Goal: Task Accomplishment & Management: Manage account settings

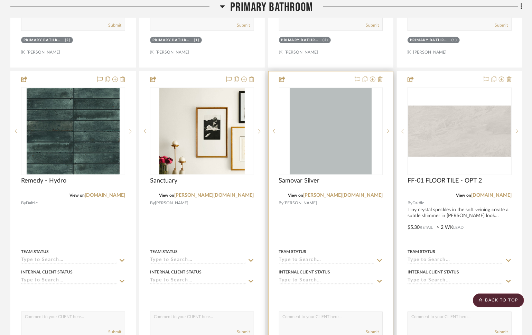
scroll to position [2430, 0]
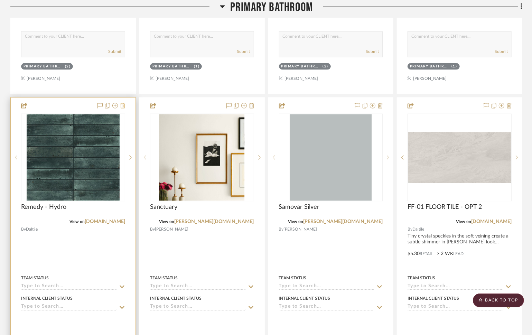
click at [120, 103] on icon at bounding box center [122, 106] width 5 height 6
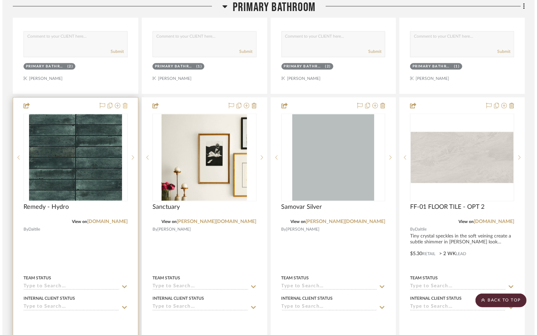
scroll to position [0, 0]
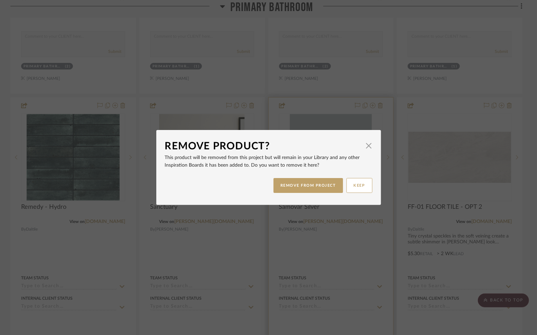
click at [330, 184] on button "REMOVE FROM PROJECT" at bounding box center [309, 185] width 70 height 15
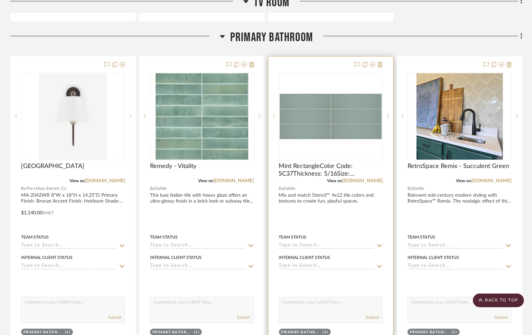
scroll to position [2026, 0]
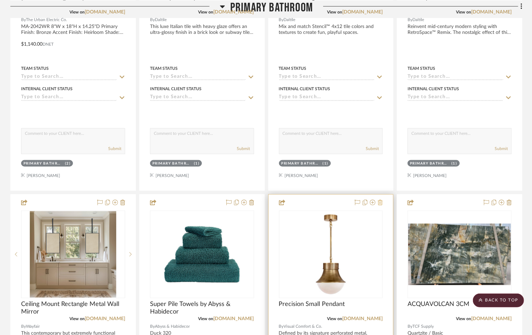
click at [378, 200] on icon at bounding box center [380, 203] width 5 height 6
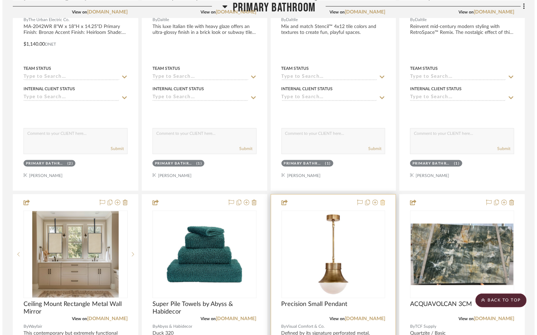
scroll to position [0, 0]
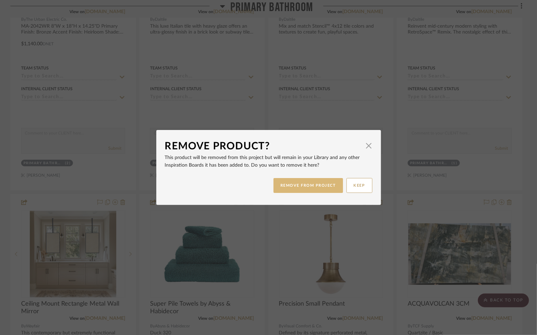
click at [291, 186] on button "REMOVE FROM PROJECT" at bounding box center [309, 185] width 70 height 15
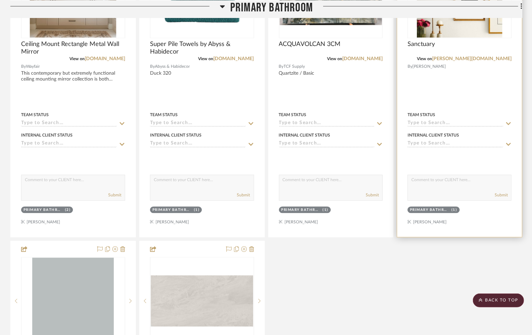
scroll to position [2448, 0]
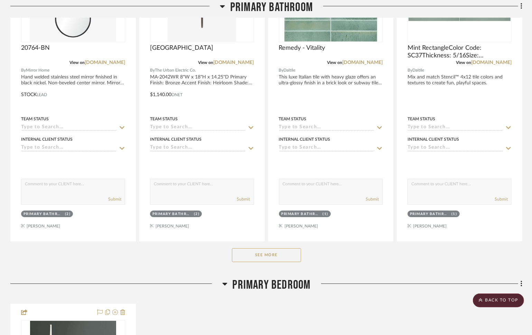
scroll to position [1419, 0]
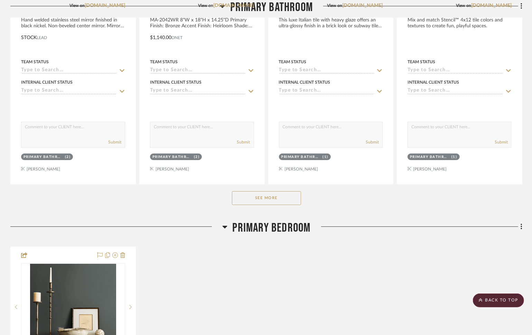
click at [282, 199] on button "See More" at bounding box center [266, 198] width 69 height 14
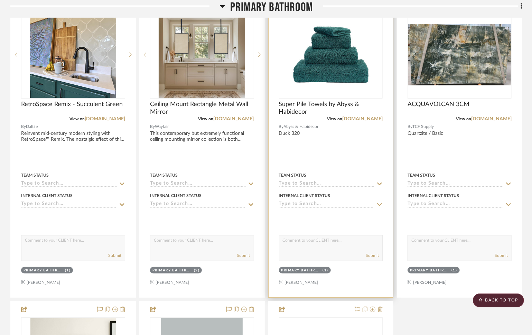
scroll to position [1575, 0]
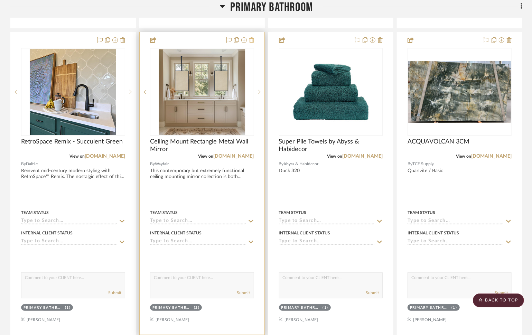
click at [252, 41] on fa-icon at bounding box center [251, 41] width 5 height 6
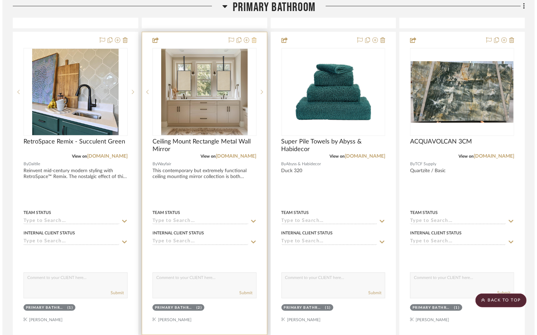
scroll to position [0, 0]
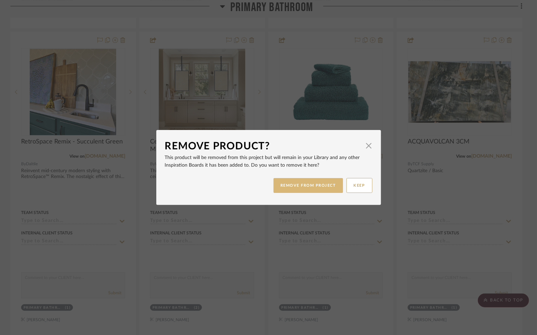
click at [297, 188] on button "REMOVE FROM PROJECT" at bounding box center [309, 185] width 70 height 15
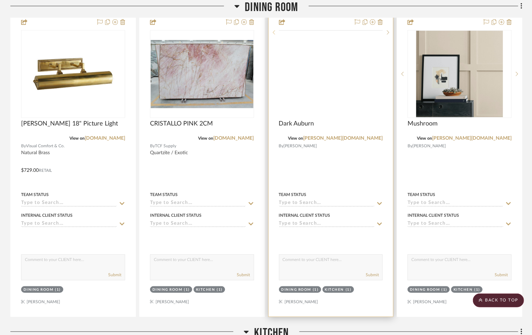
scroll to position [236, 0]
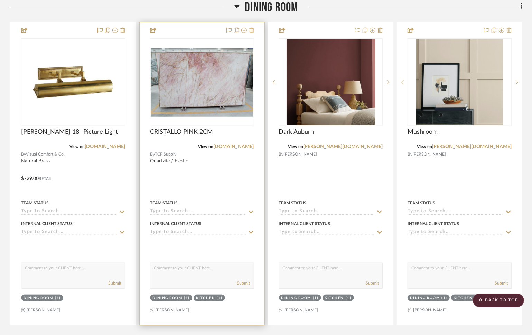
click at [250, 31] on icon at bounding box center [251, 31] width 5 height 6
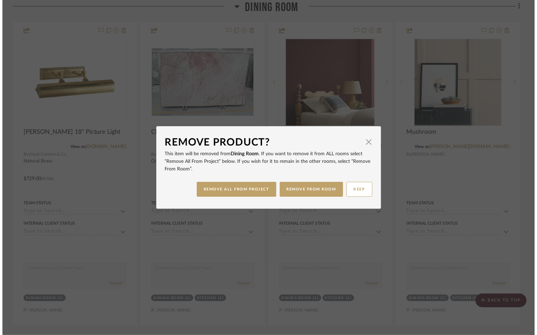
scroll to position [0, 0]
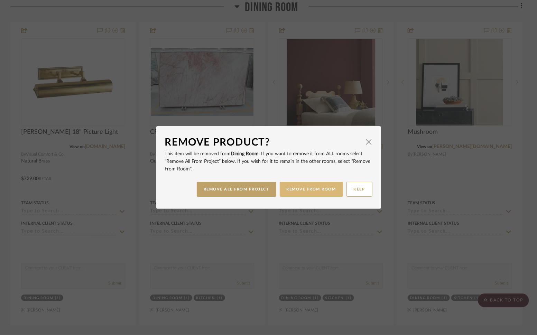
click at [300, 184] on button "REMOVE FROM ROOM" at bounding box center [311, 189] width 63 height 15
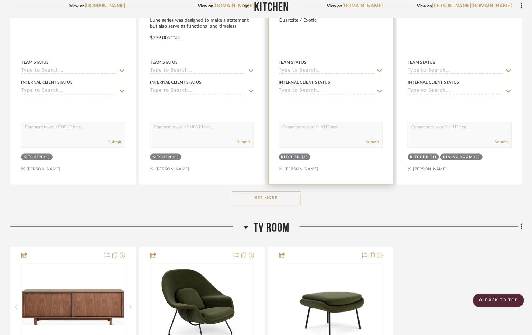
scroll to position [717, 0]
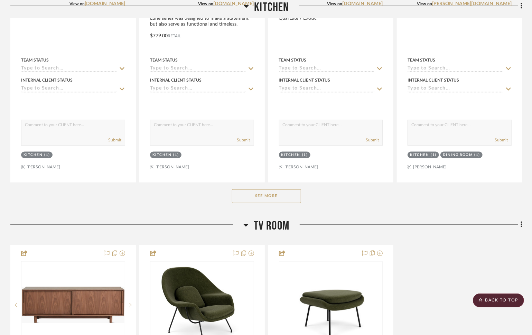
click at [290, 196] on button "See More" at bounding box center [266, 196] width 69 height 14
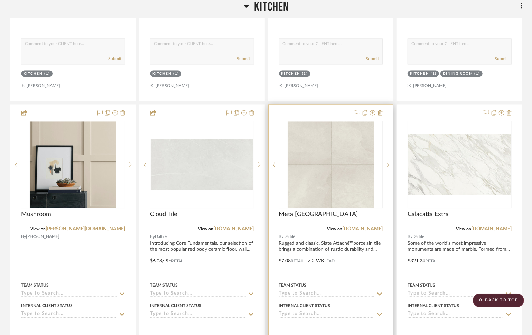
scroll to position [808, 0]
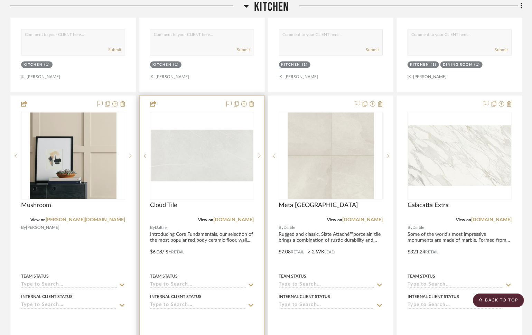
click at [255, 99] on div at bounding box center [202, 247] width 125 height 303
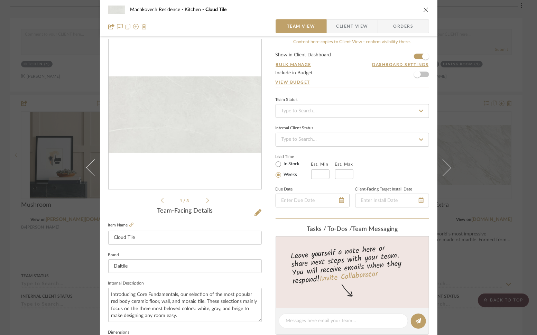
scroll to position [18, 0]
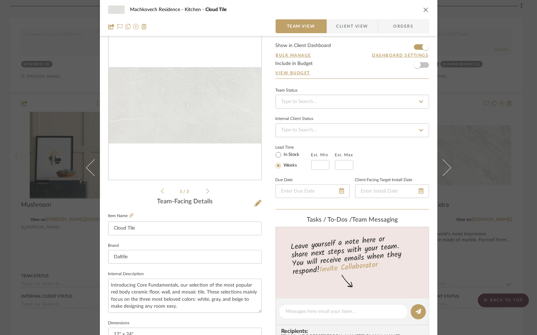
click at [419, 10] on div "Machkovech Residence Kitchen Cloud Tile" at bounding box center [268, 10] width 321 height 14
click at [423, 9] on icon "close" at bounding box center [426, 10] width 6 height 6
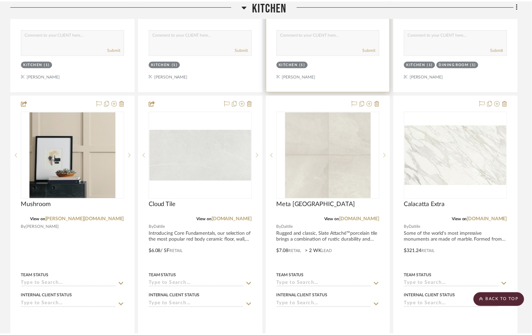
scroll to position [808, 0]
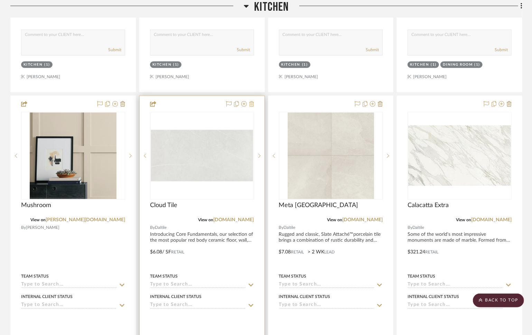
click at [254, 103] on icon at bounding box center [251, 104] width 5 height 6
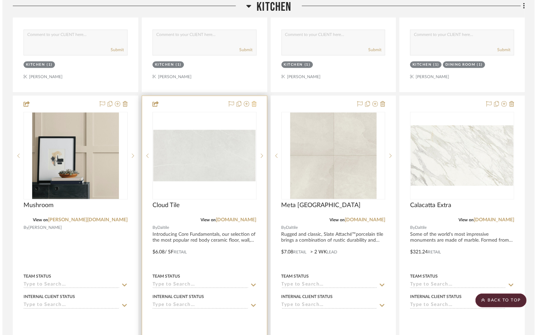
scroll to position [0, 0]
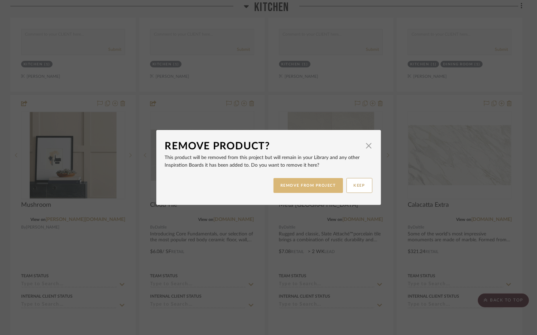
click at [305, 179] on button "REMOVE FROM PROJECT" at bounding box center [309, 185] width 70 height 15
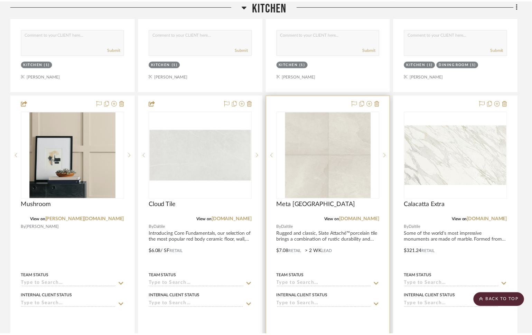
scroll to position [808, 0]
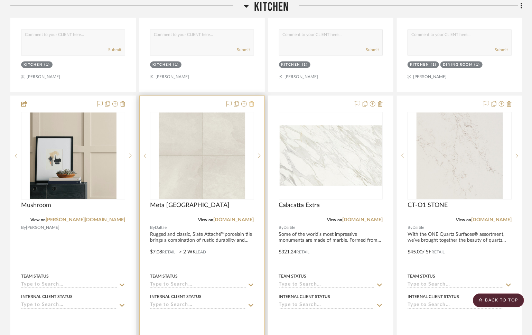
click at [251, 104] on icon at bounding box center [251, 104] width 5 height 6
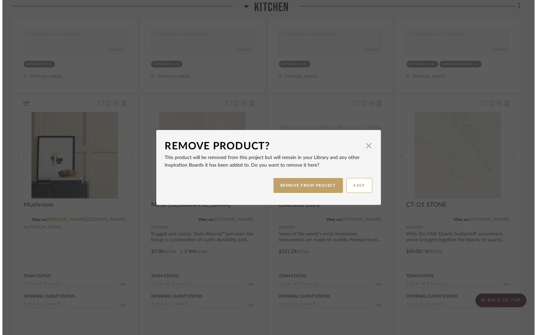
scroll to position [0, 0]
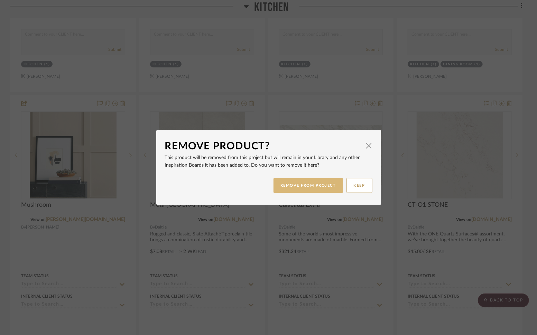
click at [283, 183] on button "REMOVE FROM PROJECT" at bounding box center [309, 185] width 70 height 15
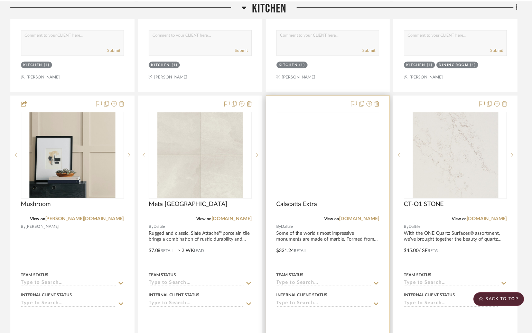
scroll to position [808, 0]
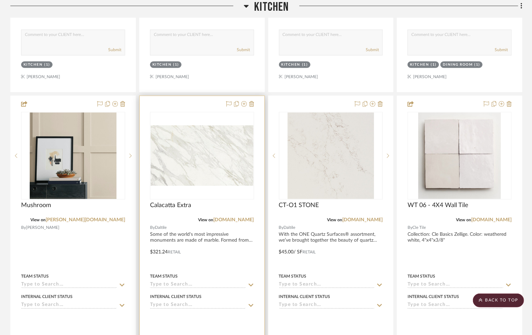
click at [247, 101] on div at bounding box center [239, 104] width 30 height 8
click at [250, 101] on icon at bounding box center [251, 104] width 5 height 6
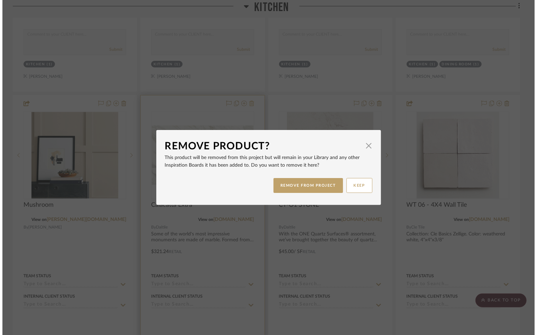
scroll to position [0, 0]
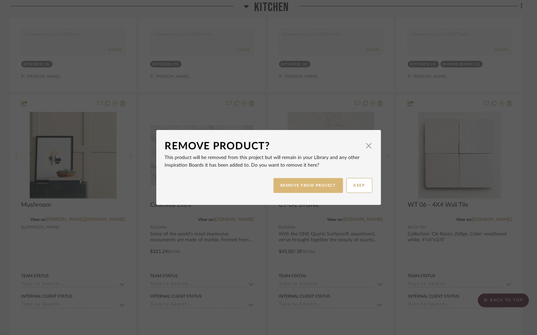
click at [303, 183] on button "REMOVE FROM PROJECT" at bounding box center [309, 185] width 70 height 15
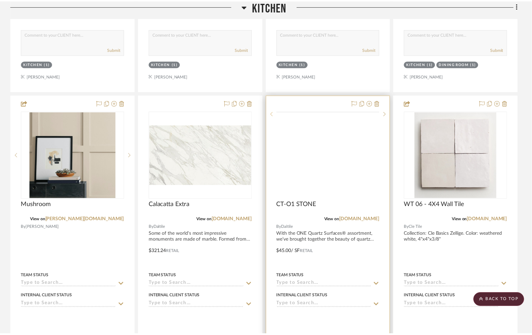
scroll to position [808, 0]
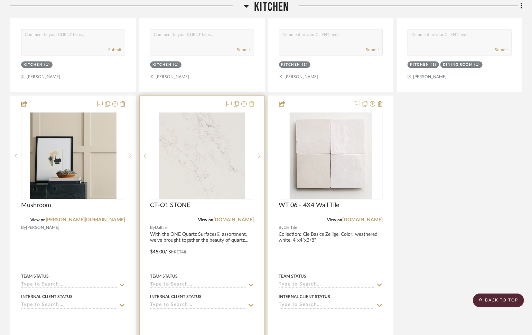
click at [253, 104] on icon at bounding box center [251, 104] width 5 height 6
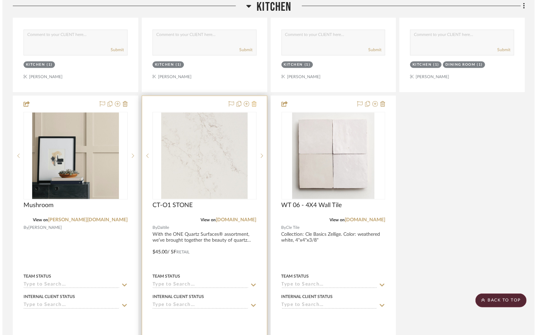
scroll to position [0, 0]
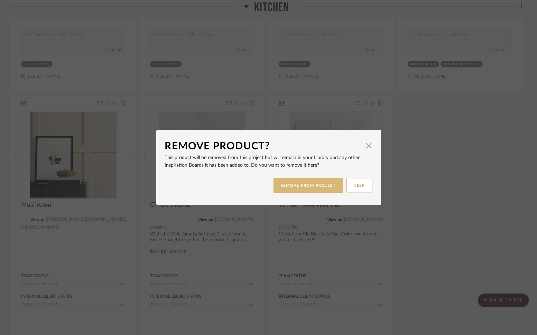
click at [299, 180] on button "REMOVE FROM PROJECT" at bounding box center [309, 185] width 70 height 15
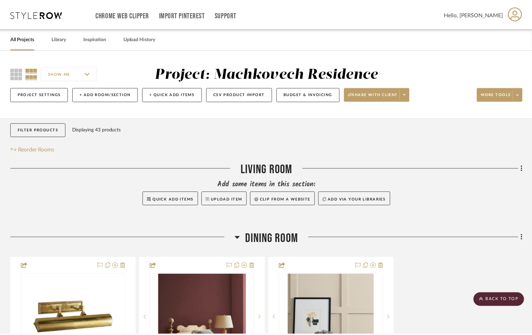
scroll to position [808, 0]
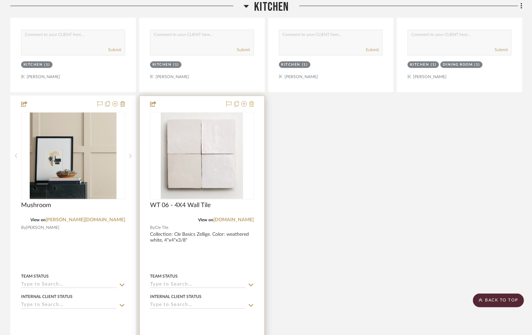
click at [253, 103] on icon at bounding box center [251, 104] width 5 height 6
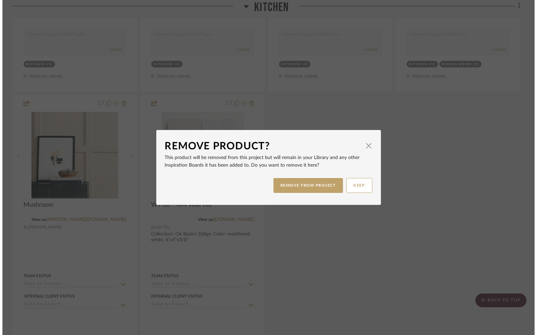
scroll to position [0, 0]
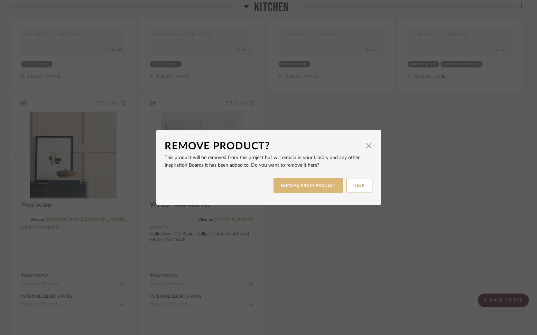
click at [286, 179] on button "REMOVE FROM PROJECT" at bounding box center [309, 185] width 70 height 15
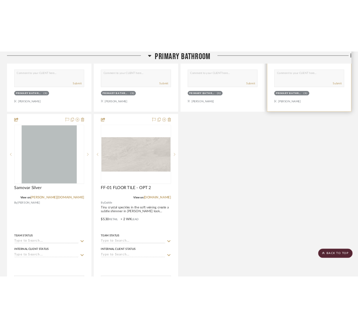
scroll to position [2209, 0]
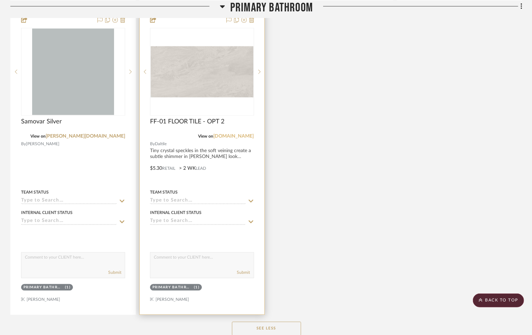
click at [249, 134] on link "[DOMAIN_NAME]" at bounding box center [234, 136] width 40 height 5
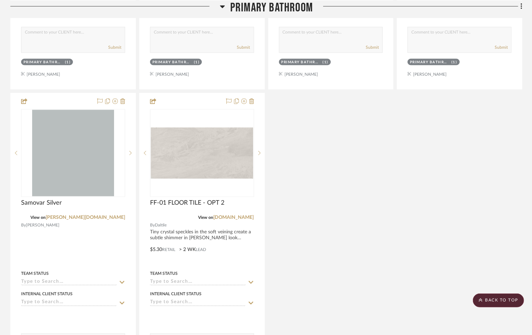
scroll to position [2045, 0]
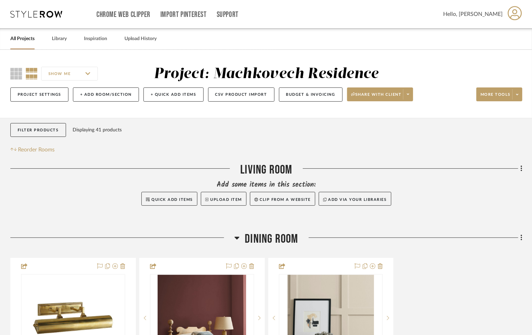
click at [276, 239] on span "Dining Room" at bounding box center [271, 239] width 53 height 15
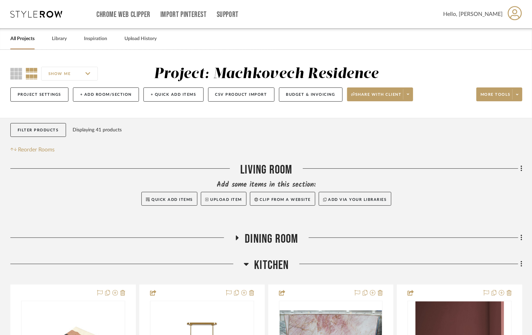
click at [269, 269] on span "Kitchen" at bounding box center [271, 265] width 35 height 15
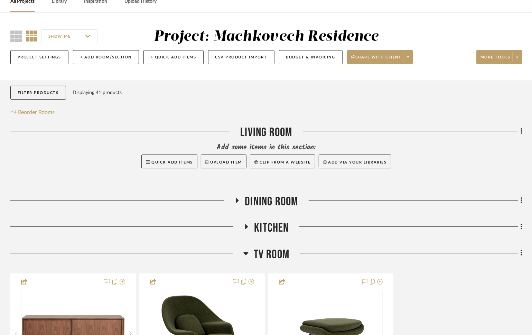
scroll to position [45, 0]
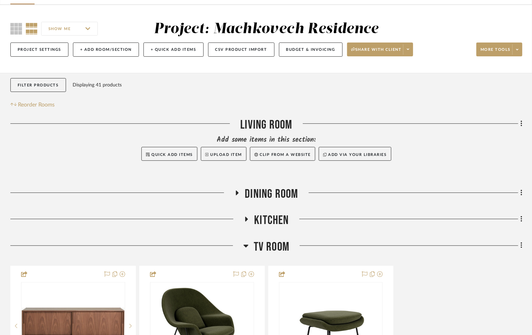
click at [276, 249] on span "TV Room" at bounding box center [272, 247] width 36 height 15
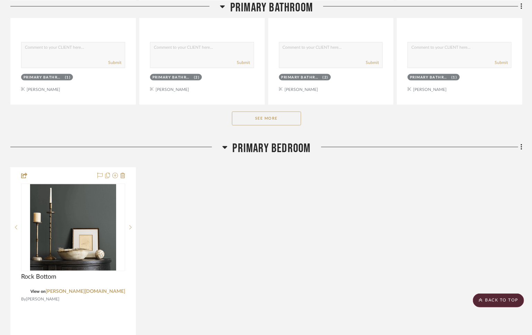
scroll to position [536, 0]
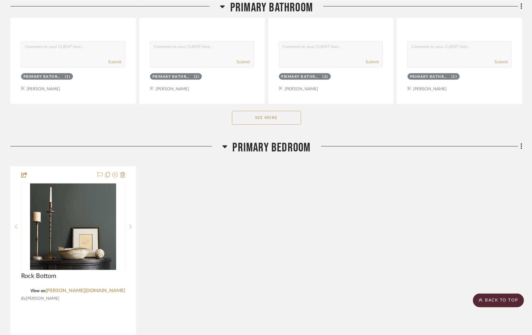
click at [283, 120] on button "See More" at bounding box center [266, 118] width 69 height 14
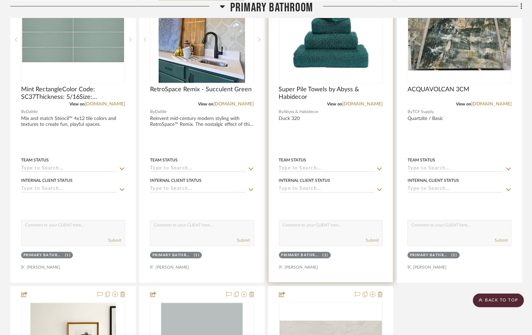
scroll to position [797, 0]
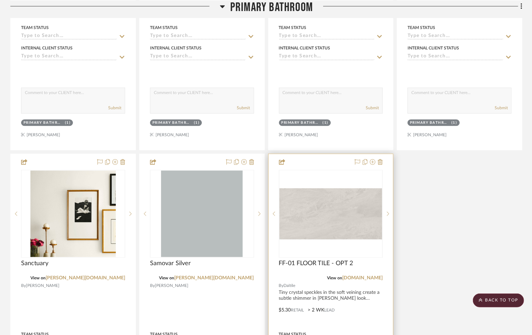
click at [338, 239] on div "0" at bounding box center [330, 213] width 103 height 87
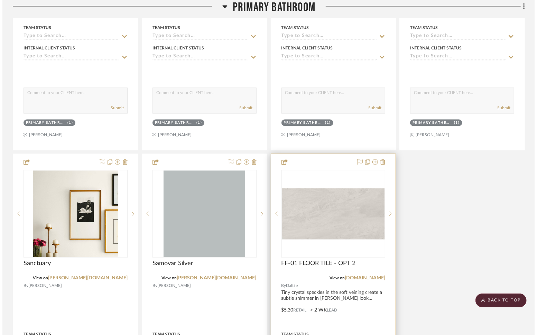
scroll to position [0, 0]
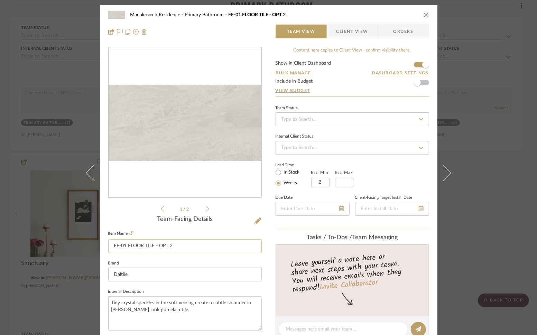
click at [178, 248] on input "FF-01 FLOOR TILE - OPT 2" at bounding box center [185, 246] width 154 height 14
click at [178, 247] on input "FF-01 FLOOR TILE - OPT 2" at bounding box center [185, 246] width 154 height 14
click at [177, 253] on sr-form-field "Item Name FF-01 FLOOR TILE - OPT 2" at bounding box center [185, 244] width 154 height 30
click at [178, 248] on input "FF-01 FLOOR TILE - OPT 2" at bounding box center [185, 246] width 154 height 14
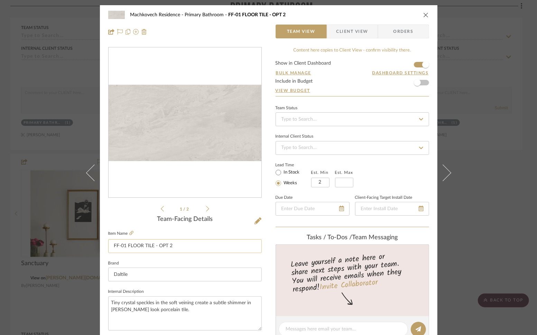
click at [178, 248] on input "FF-01 FLOOR TILE - OPT 2" at bounding box center [185, 246] width 154 height 14
paste input "Bryne - Coastline"
type input "Bryne - Coastline"
click at [201, 235] on fieldset "Item Name Bryne - Coastline" at bounding box center [185, 241] width 154 height 24
click at [423, 13] on icon "close" at bounding box center [426, 15] width 6 height 6
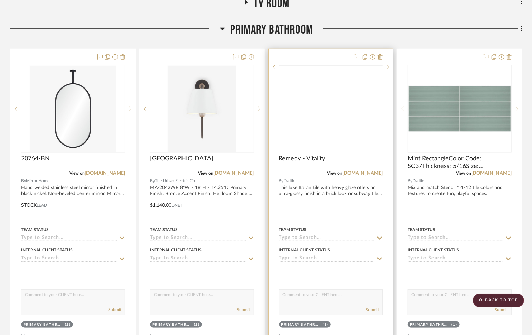
scroll to position [420, 0]
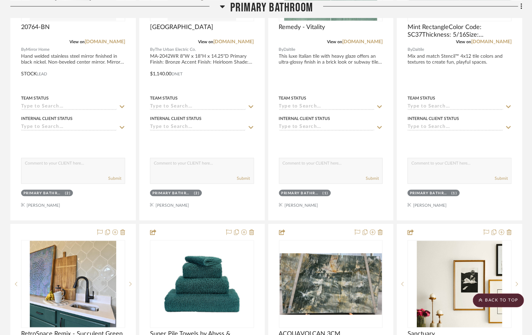
drag, startPoint x: 102, startPoint y: 53, endPoint x: 274, endPoint y: 3, distance: 178.5
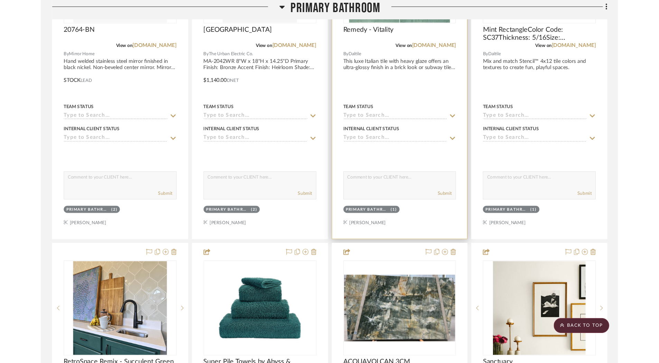
scroll to position [511, 0]
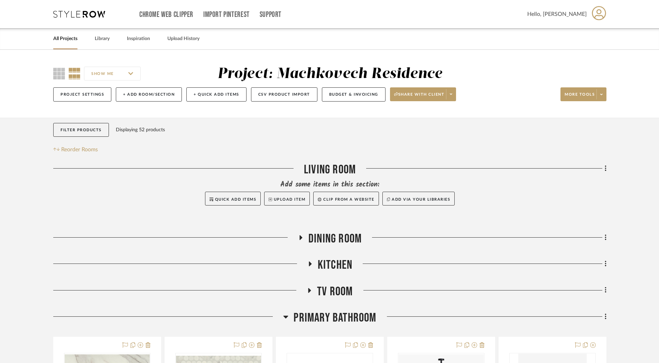
click at [330, 260] on span "Kitchen" at bounding box center [335, 265] width 35 height 15
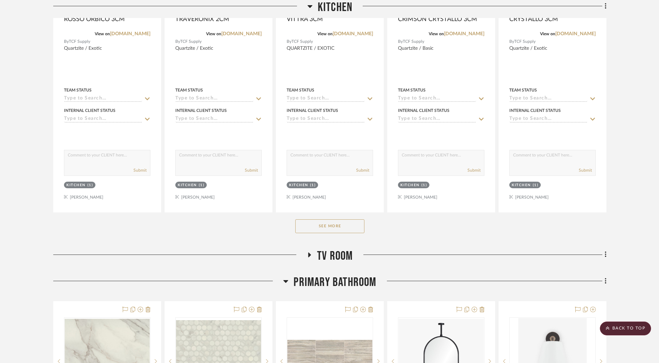
scroll to position [375, 0]
click at [336, 222] on button "See More" at bounding box center [329, 227] width 69 height 14
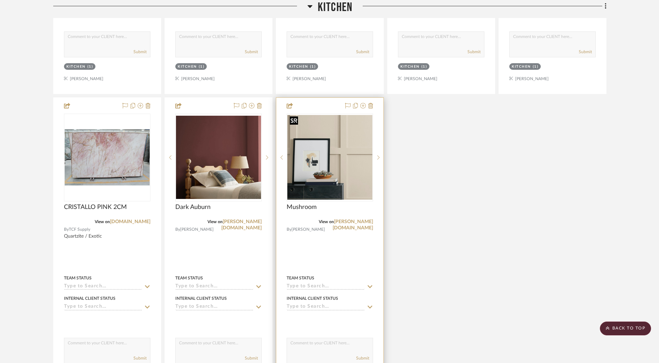
scroll to position [817, 0]
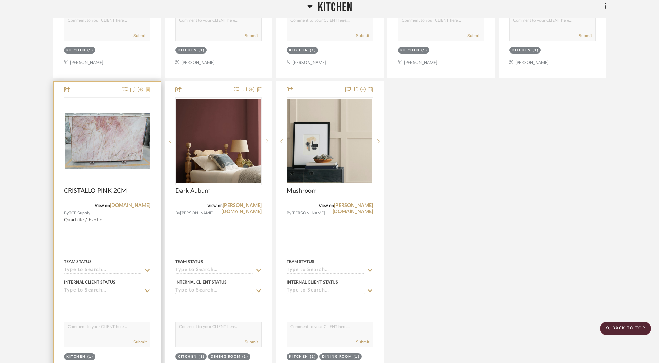
click at [148, 87] on icon at bounding box center [148, 90] width 5 height 6
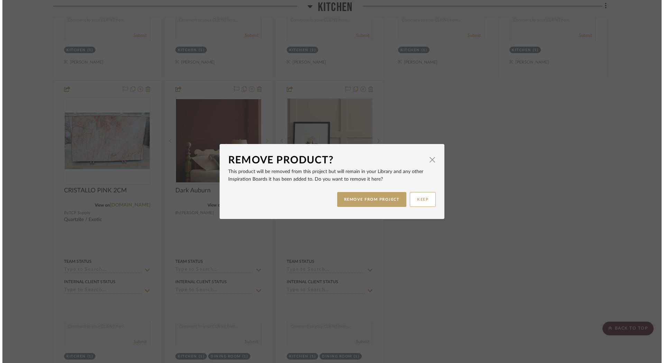
scroll to position [0, 0]
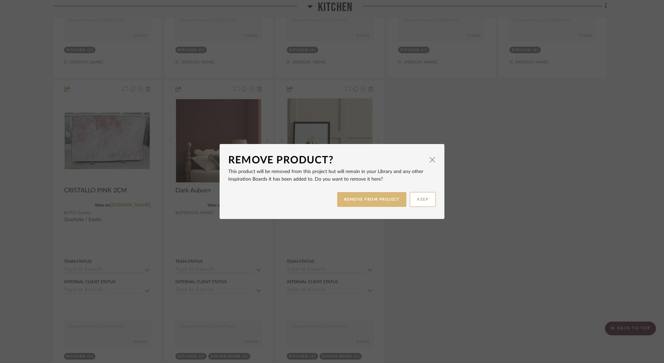
click at [363, 201] on button "REMOVE FROM PROJECT" at bounding box center [372, 199] width 70 height 15
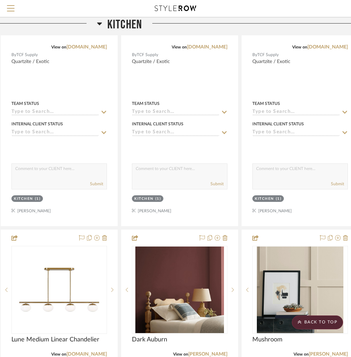
scroll to position [636, 147]
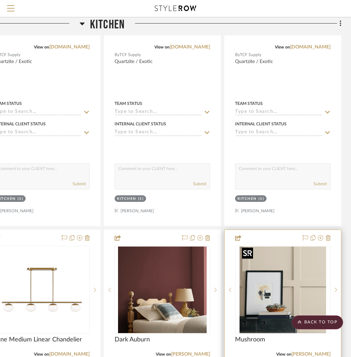
click at [302, 288] on img "0" at bounding box center [282, 289] width 87 height 86
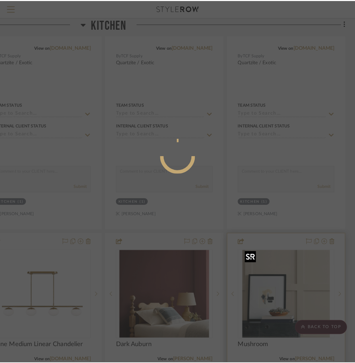
scroll to position [0, 0]
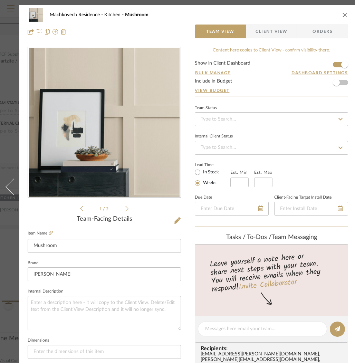
click at [127, 209] on icon at bounding box center [127, 209] width 3 height 6
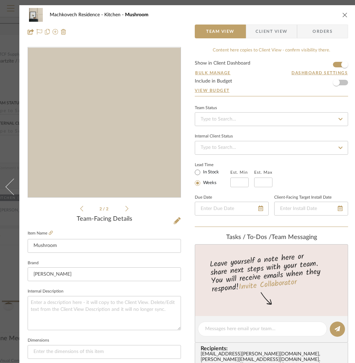
click at [144, 129] on img "1" at bounding box center [104, 123] width 151 height 150
click at [345, 14] on icon "close" at bounding box center [346, 15] width 6 height 6
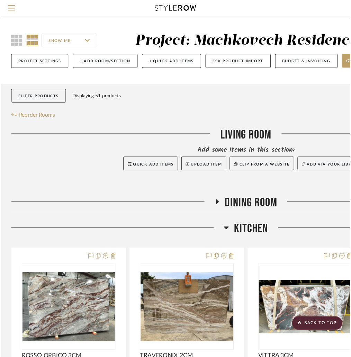
scroll to position [636, 147]
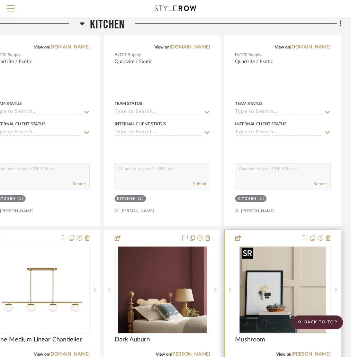
click at [276, 257] on img "0" at bounding box center [282, 289] width 87 height 86
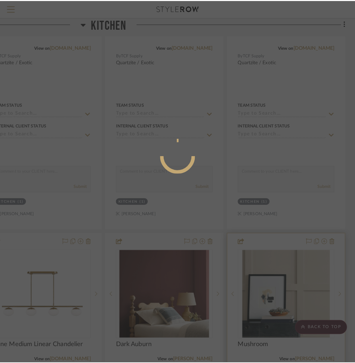
scroll to position [0, 0]
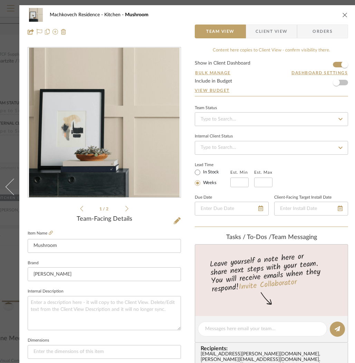
click at [121, 126] on img "0" at bounding box center [104, 123] width 151 height 150
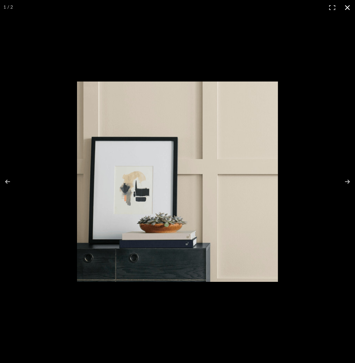
click at [346, 6] on button at bounding box center [347, 7] width 15 height 15
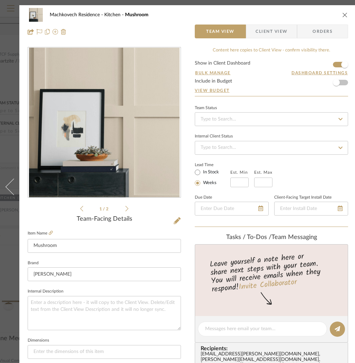
click at [342, 12] on div "Machkovech Residence Kitchen Mushroom" at bounding box center [188, 15] width 321 height 14
click at [348, 16] on button "close" at bounding box center [345, 15] width 6 height 6
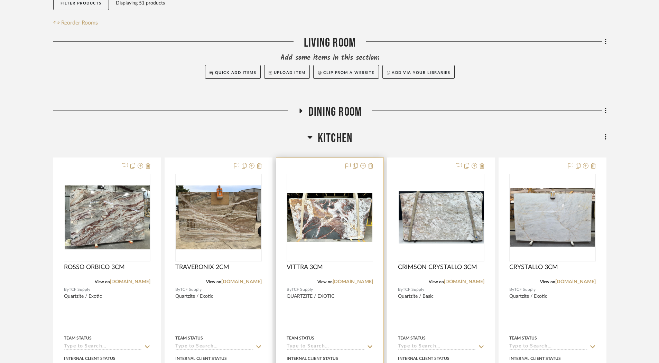
scroll to position [184, 0]
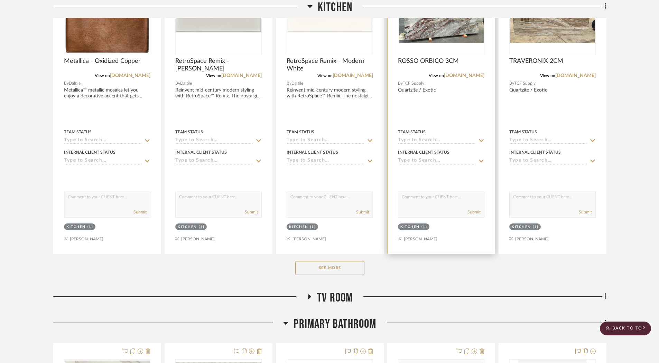
scroll to position [337, 0]
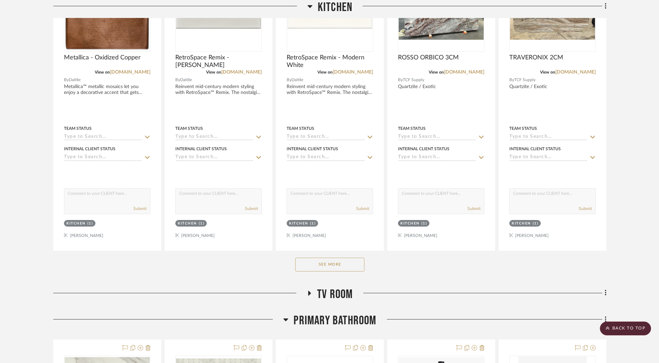
click at [341, 265] on button "See More" at bounding box center [329, 265] width 69 height 14
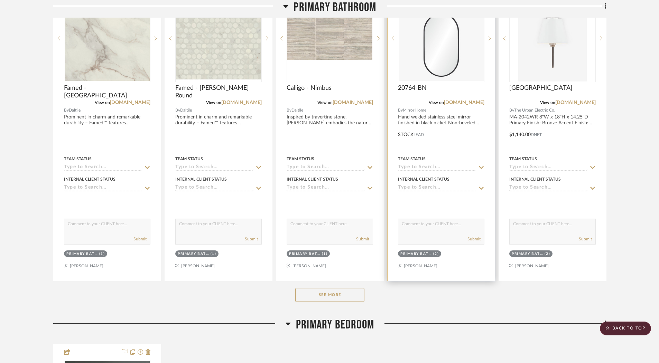
scroll to position [1314, 0]
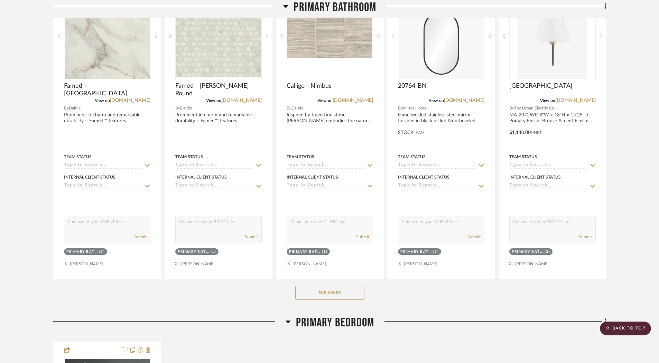
click at [359, 294] on button "See More" at bounding box center [329, 293] width 69 height 14
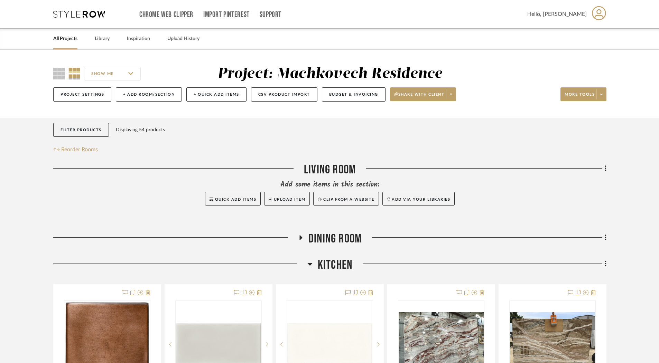
scroll to position [0, 0]
drag, startPoint x: 109, startPoint y: 267, endPoint x: 585, endPoint y: 5, distance: 543.7
click at [58, 40] on link "All Projects" at bounding box center [65, 38] width 24 height 9
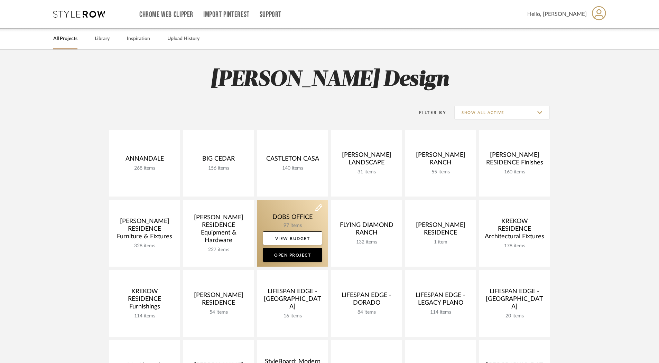
click at [299, 214] on link at bounding box center [292, 233] width 71 height 67
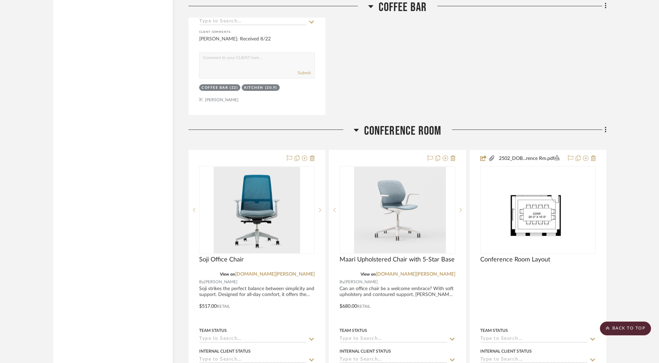
scroll to position [1509, 0]
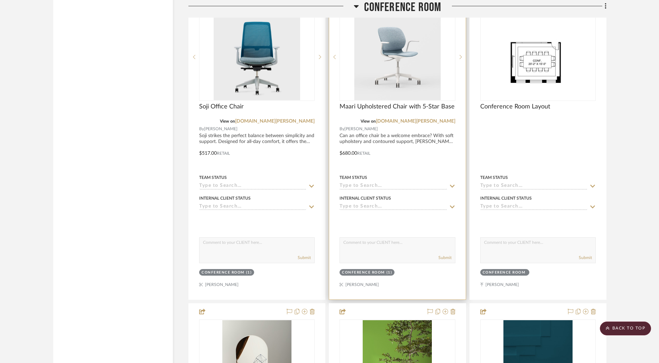
click at [407, 142] on div at bounding box center [397, 148] width 136 height 303
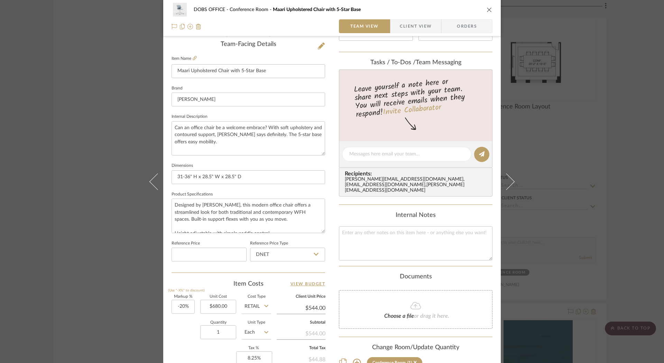
scroll to position [177, 0]
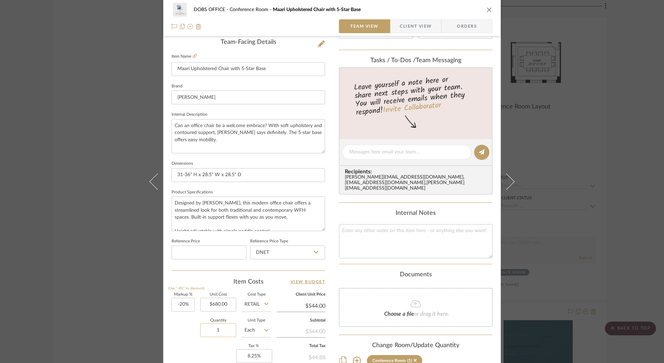
click at [223, 332] on input "1" at bounding box center [218, 331] width 36 height 14
type input "2"
type input "12"
type input "-20"
click at [182, 303] on input "-20" at bounding box center [183, 305] width 23 height 14
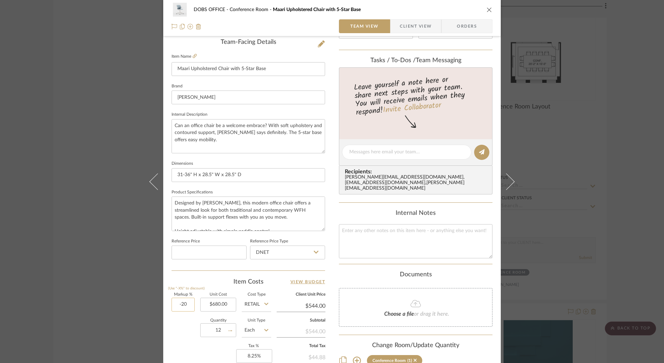
click at [182, 303] on input "-20" at bounding box center [183, 305] width 23 height 14
type input "$979.20"
drag, startPoint x: 186, startPoint y: 304, endPoint x: 174, endPoint y: 304, distance: 12.1
click at [174, 304] on input "-20" at bounding box center [183, 305] width 23 height 14
type input "0%"
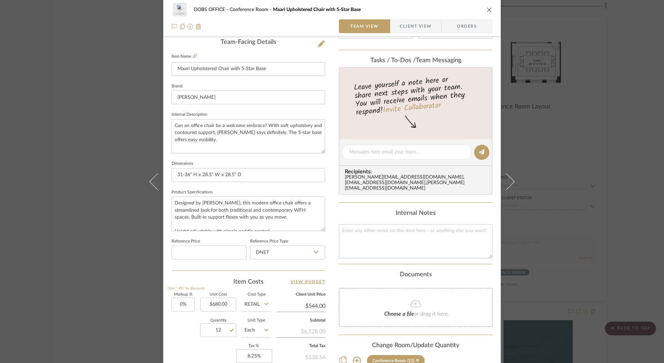
click at [180, 324] on div "Quantity 12 Unit Type Each" at bounding box center [222, 331] width 100 height 25
type input "$680.00"
type input "$1,224.00"
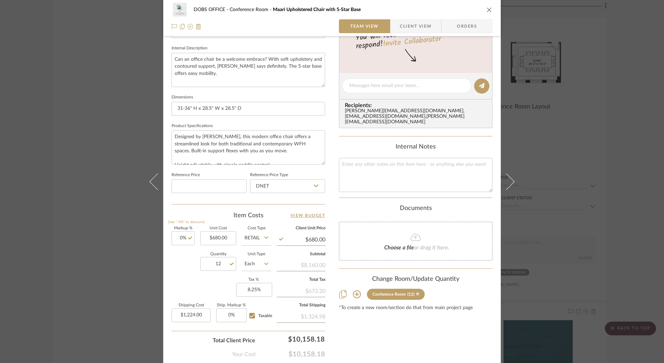
scroll to position [279, 0]
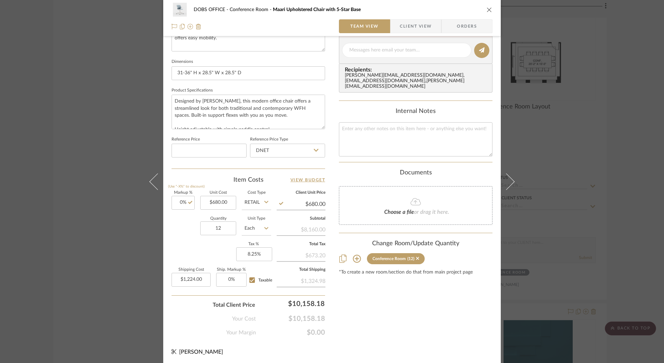
click at [489, 10] on icon "close" at bounding box center [490, 10] width 6 height 6
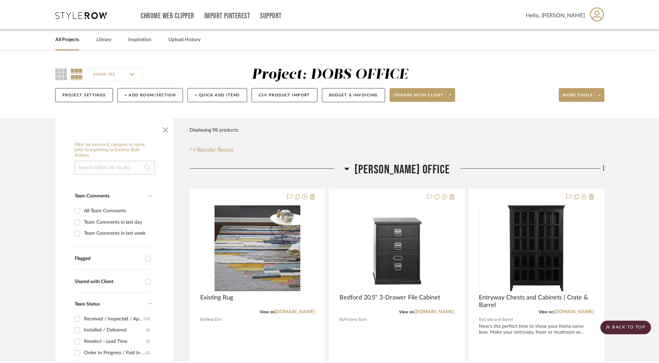
scroll to position [1509, 0]
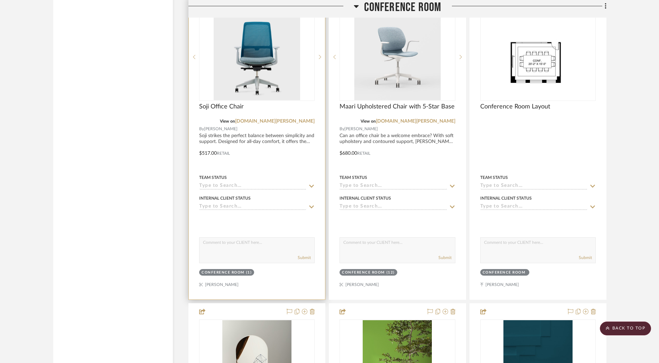
click at [286, 138] on div at bounding box center [257, 148] width 136 height 303
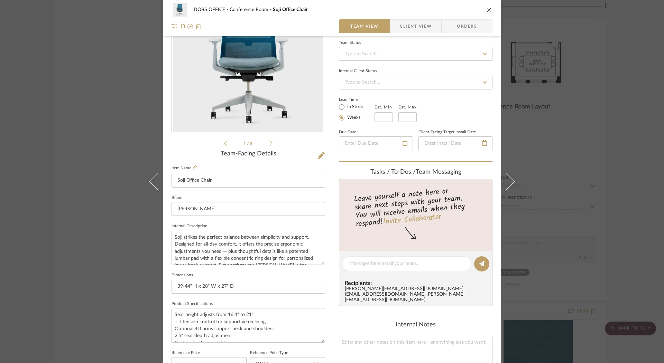
scroll to position [279, 0]
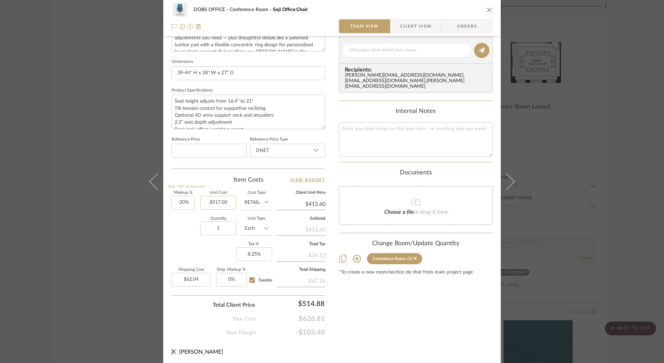
type input "517.00"
click at [222, 203] on input "517.00" at bounding box center [218, 203] width 36 height 14
type input "-20"
type input "$517.00"
click at [180, 200] on input "-20" at bounding box center [183, 203] width 23 height 14
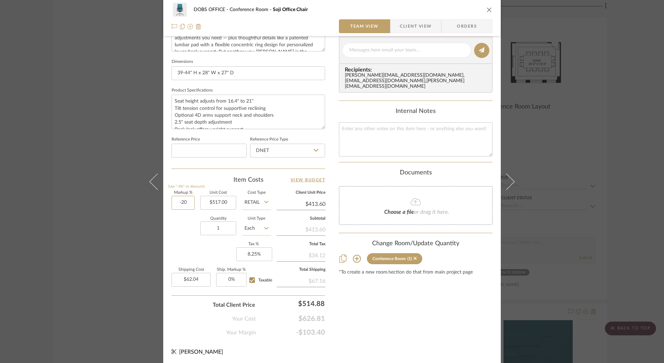
drag, startPoint x: 185, startPoint y: 202, endPoint x: 165, endPoint y: 199, distance: 20.2
click at [165, 199] on div "DOBS OFFICE Conference Room Soji Office Chair Team View Client View Orders 1 / …" at bounding box center [331, 45] width 337 height 639
type input "0%"
type input "$517.00"
type input "$77.55"
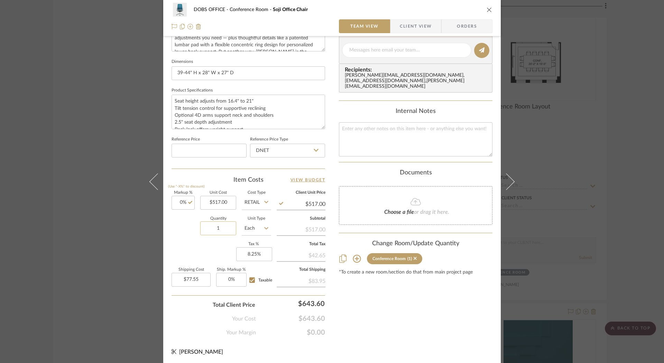
drag, startPoint x: 224, startPoint y: 224, endPoint x: 231, endPoint y: 231, distance: 9.5
click at [231, 231] on input "1" at bounding box center [218, 229] width 36 height 14
type input "12"
click at [361, 286] on div "Content here copies to Client View - confirm visibility there. Show in Client D…" at bounding box center [416, 52] width 154 height 569
type input "$930.60"
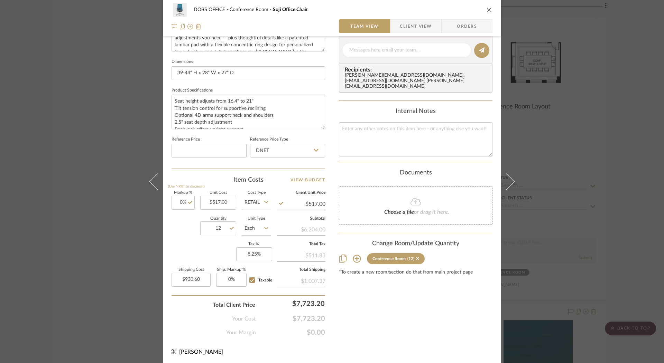
click at [487, 10] on icon "close" at bounding box center [490, 10] width 6 height 6
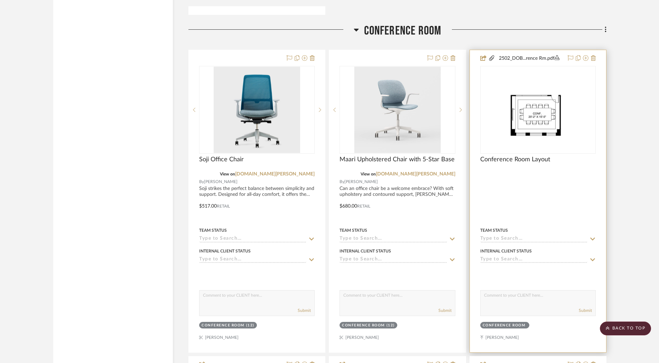
scroll to position [1451, 0]
